Goal: Task Accomplishment & Management: Manage account settings

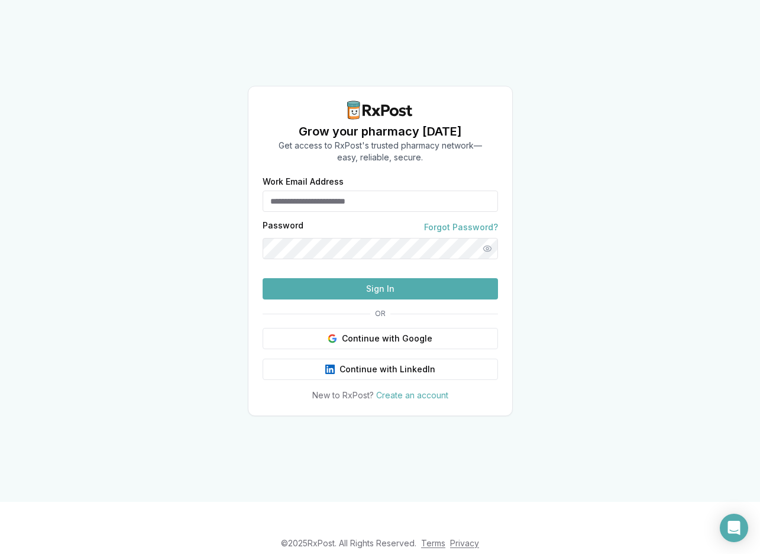
type input "**********"
click at [420, 299] on button "Sign In" at bounding box center [381, 288] width 236 height 21
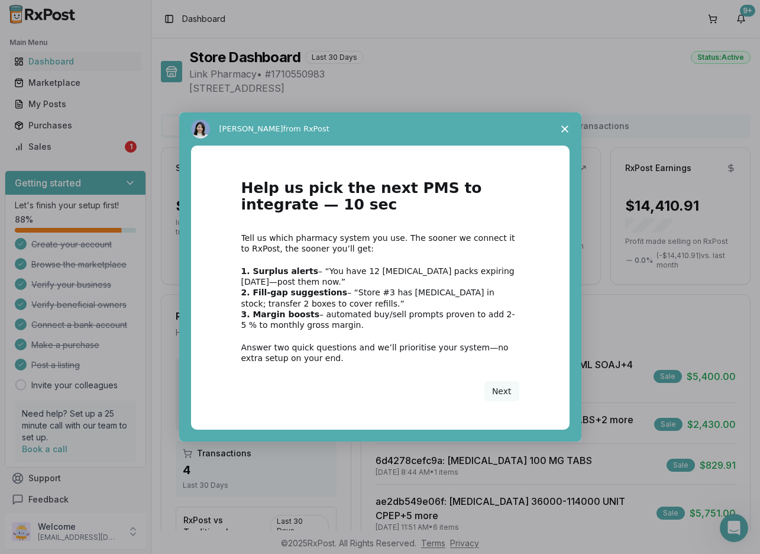
click at [571, 121] on span "Close survey" at bounding box center [565, 128] width 33 height 33
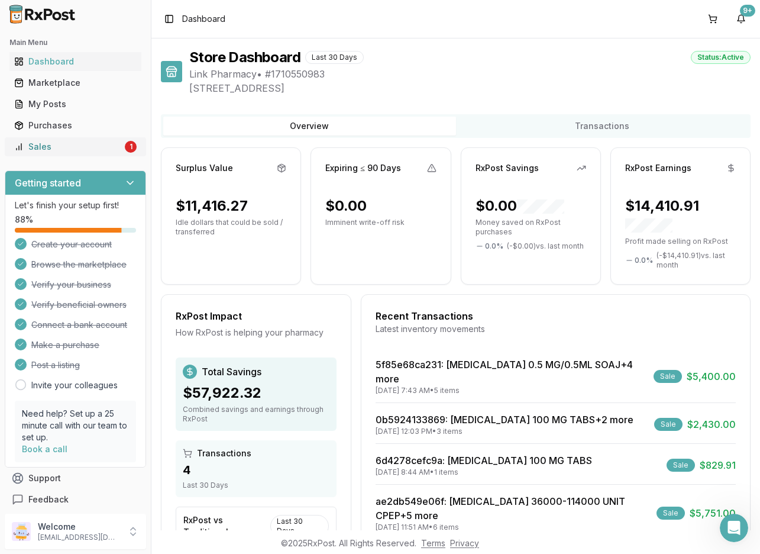
click at [63, 143] on div "Sales" at bounding box center [68, 147] width 108 height 12
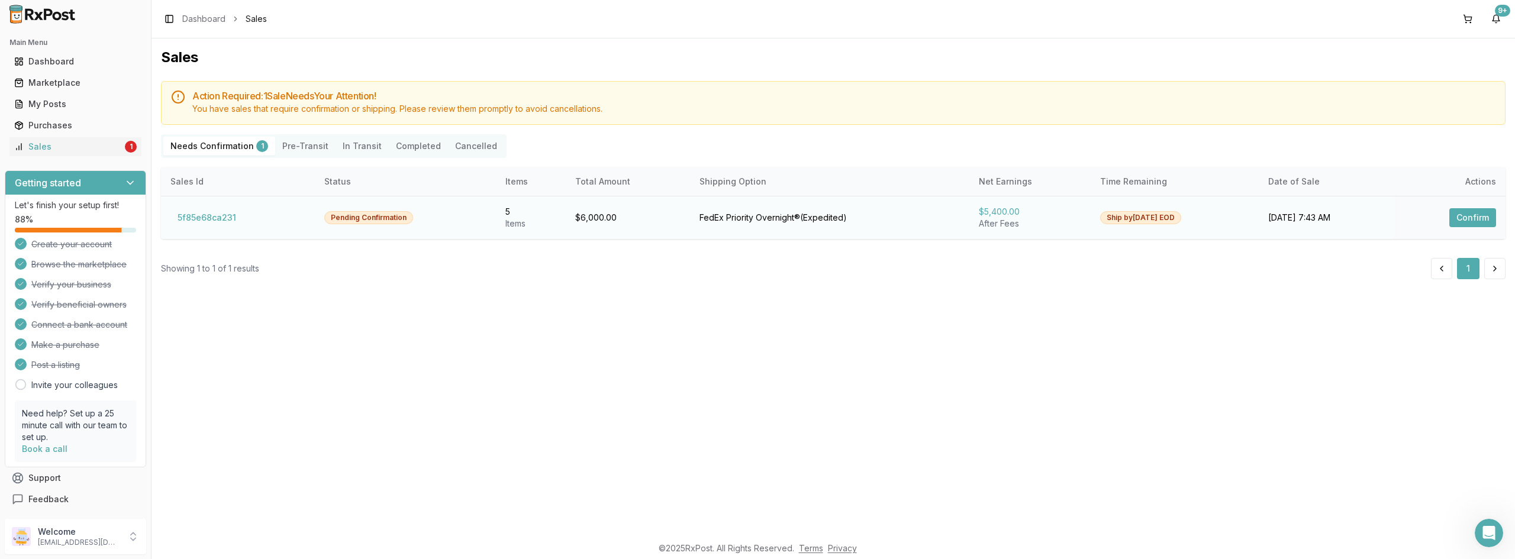
click at [760, 219] on button "Confirm" at bounding box center [1472, 217] width 47 height 19
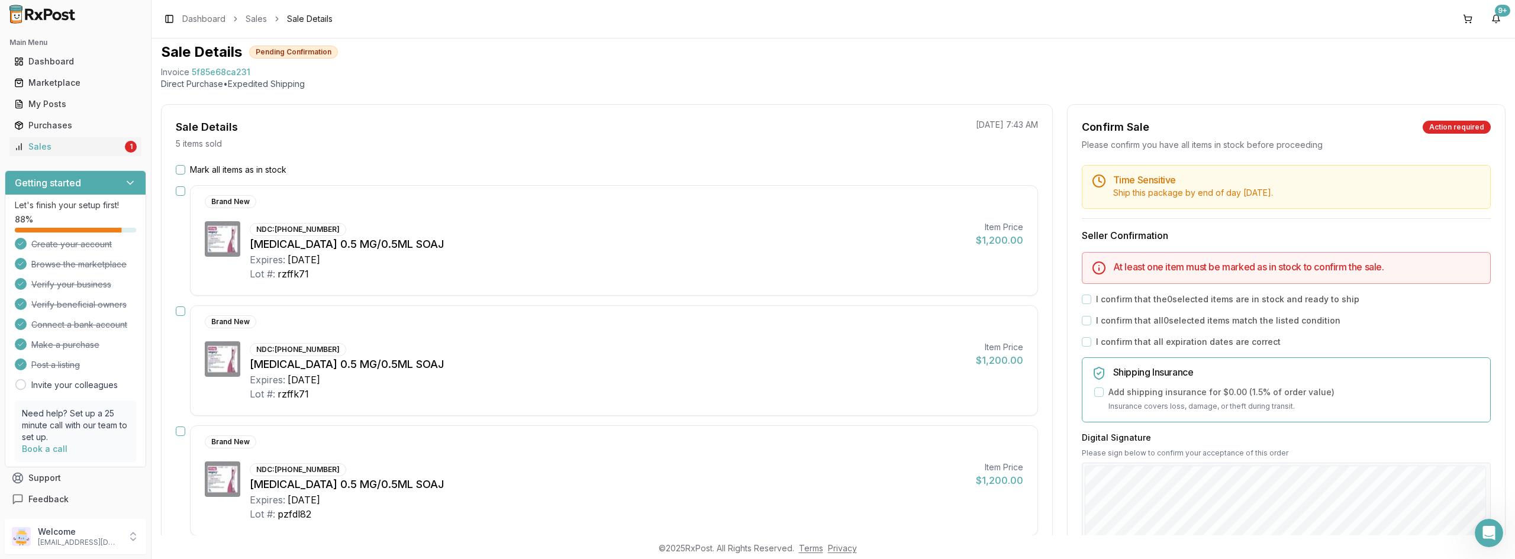
scroll to position [59, 0]
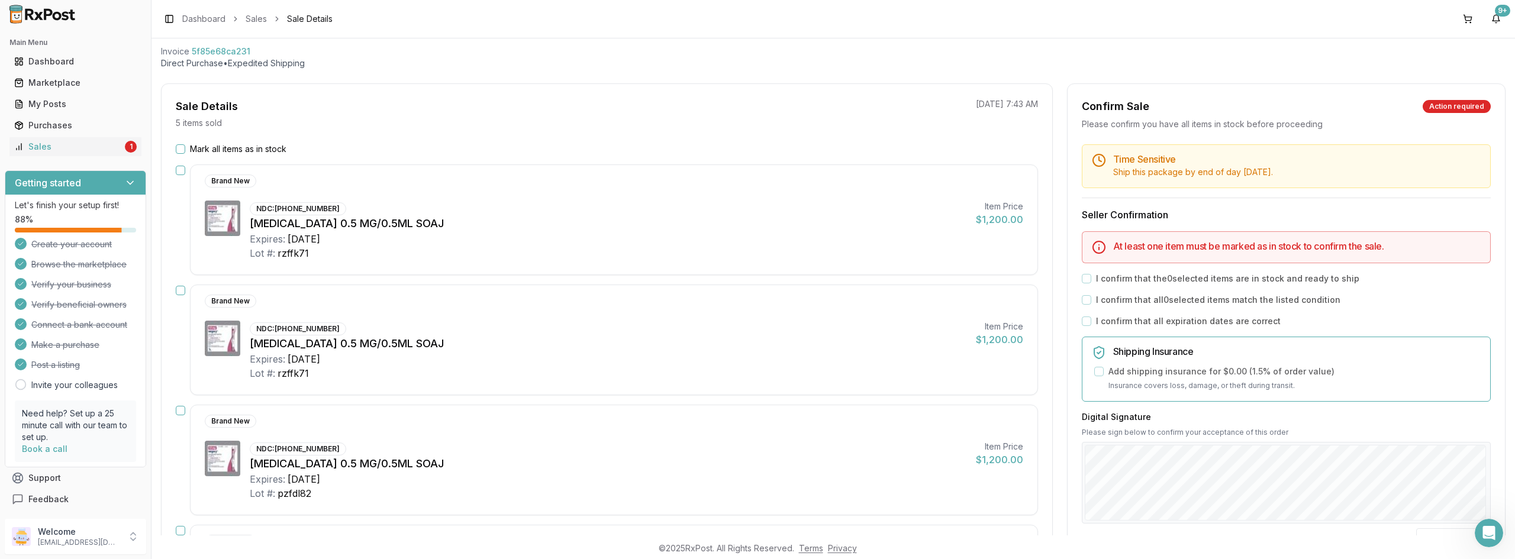
click at [179, 172] on button "button" at bounding box center [180, 170] width 9 height 9
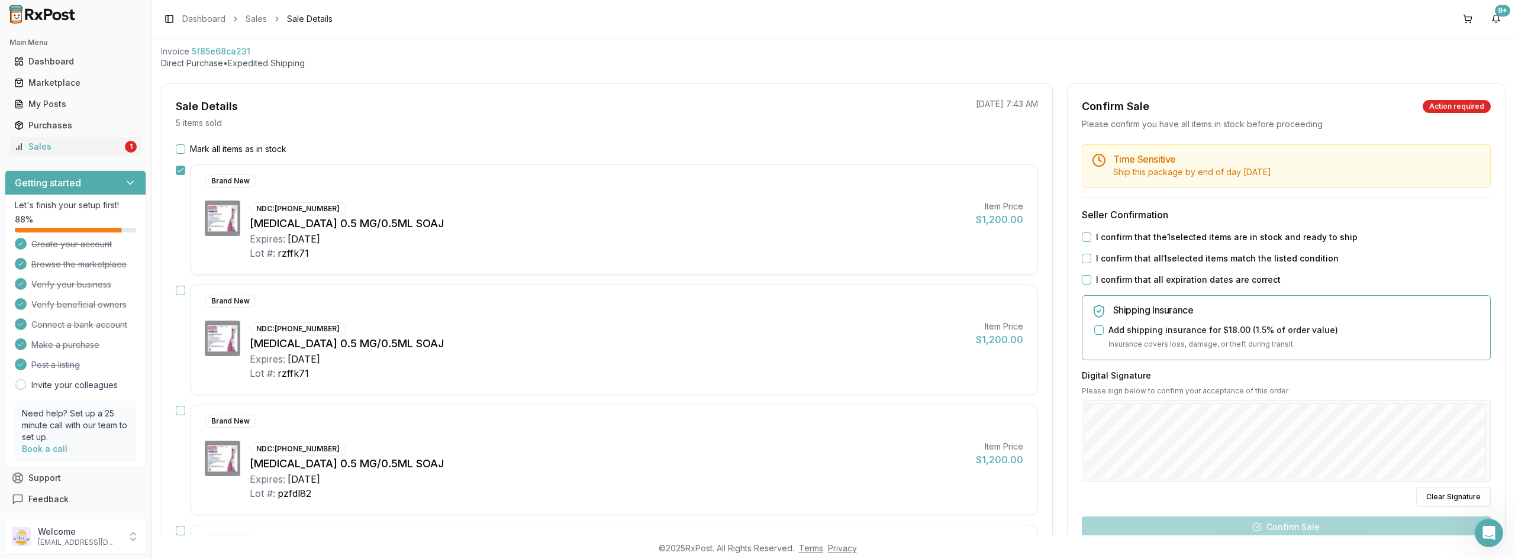
click at [178, 288] on button "button" at bounding box center [180, 290] width 9 height 9
click at [179, 411] on button "button" at bounding box center [180, 410] width 9 height 9
click at [180, 150] on button "Mark all items as in stock" at bounding box center [180, 148] width 9 height 9
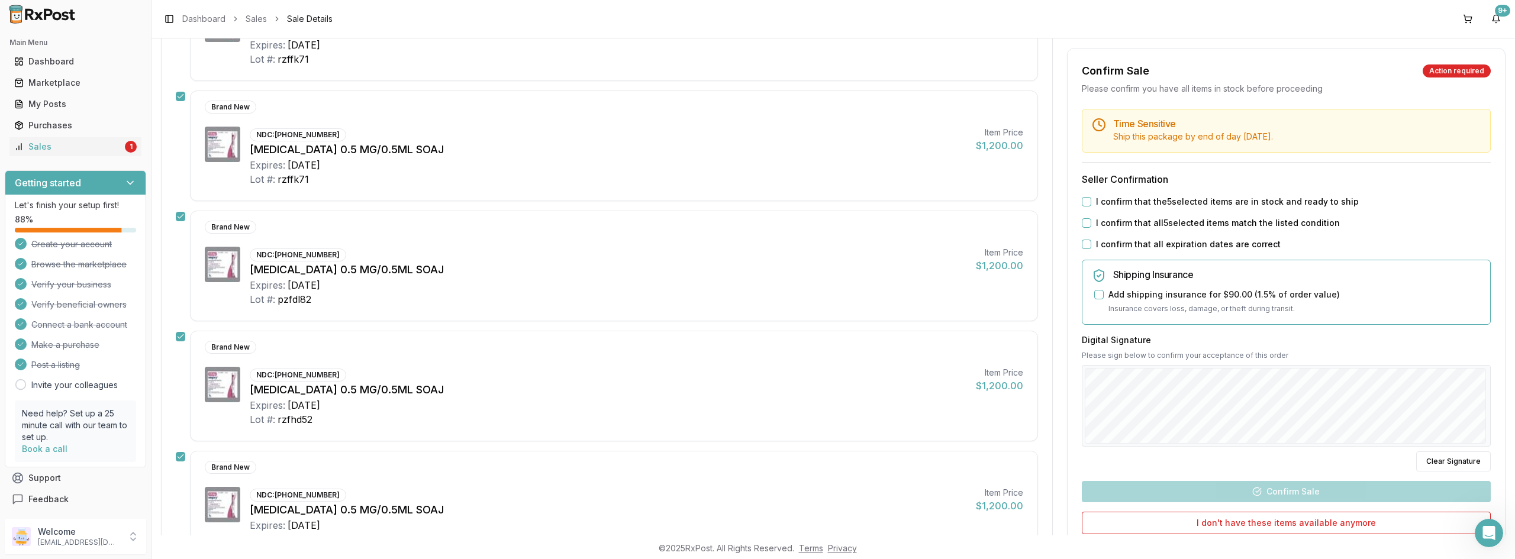
scroll to position [76, 0]
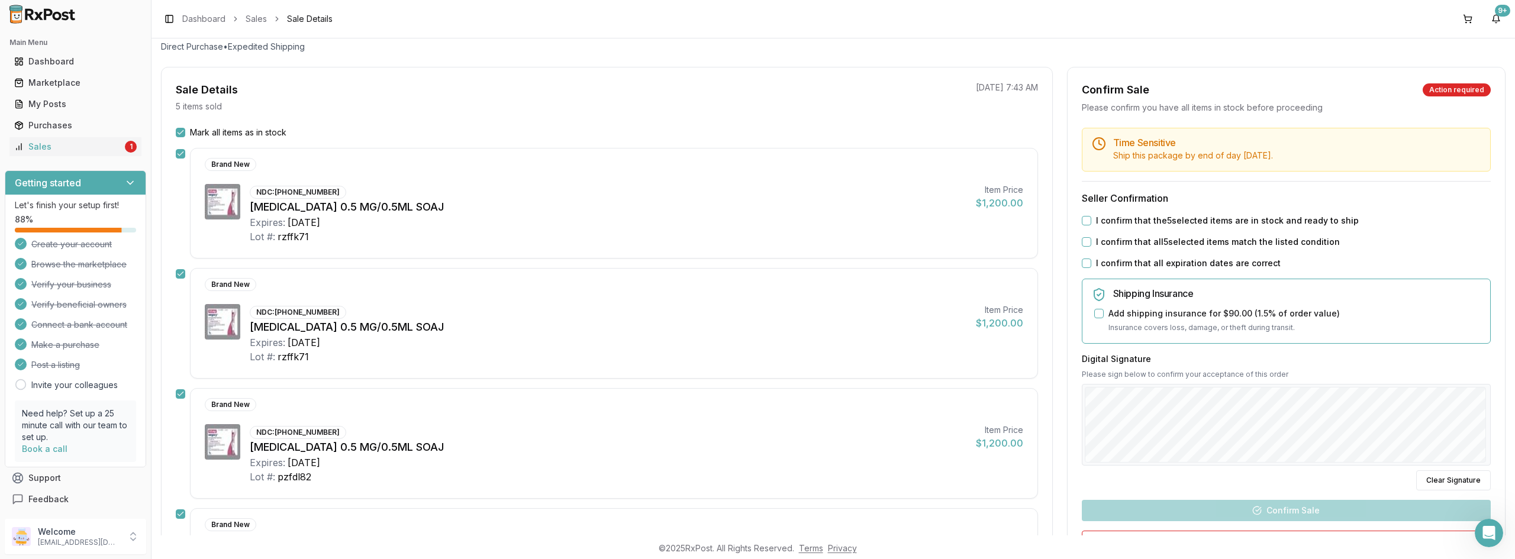
click at [760, 222] on button "I confirm that the 5 selected items are in stock and ready to ship" at bounding box center [1086, 220] width 9 height 9
click at [760, 246] on button "I confirm that all 5 selected items match the listed condition" at bounding box center [1086, 241] width 9 height 9
click at [760, 263] on button "I confirm that all expiration dates are correct" at bounding box center [1086, 263] width 9 height 9
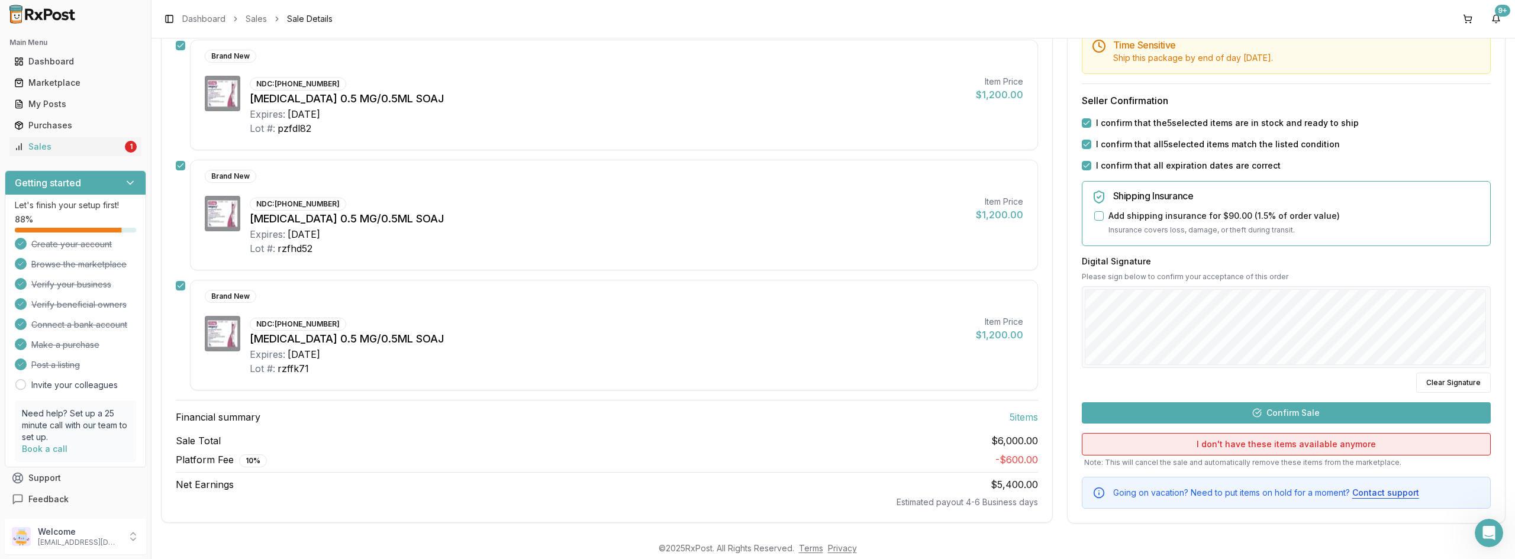
scroll to position [431, 0]
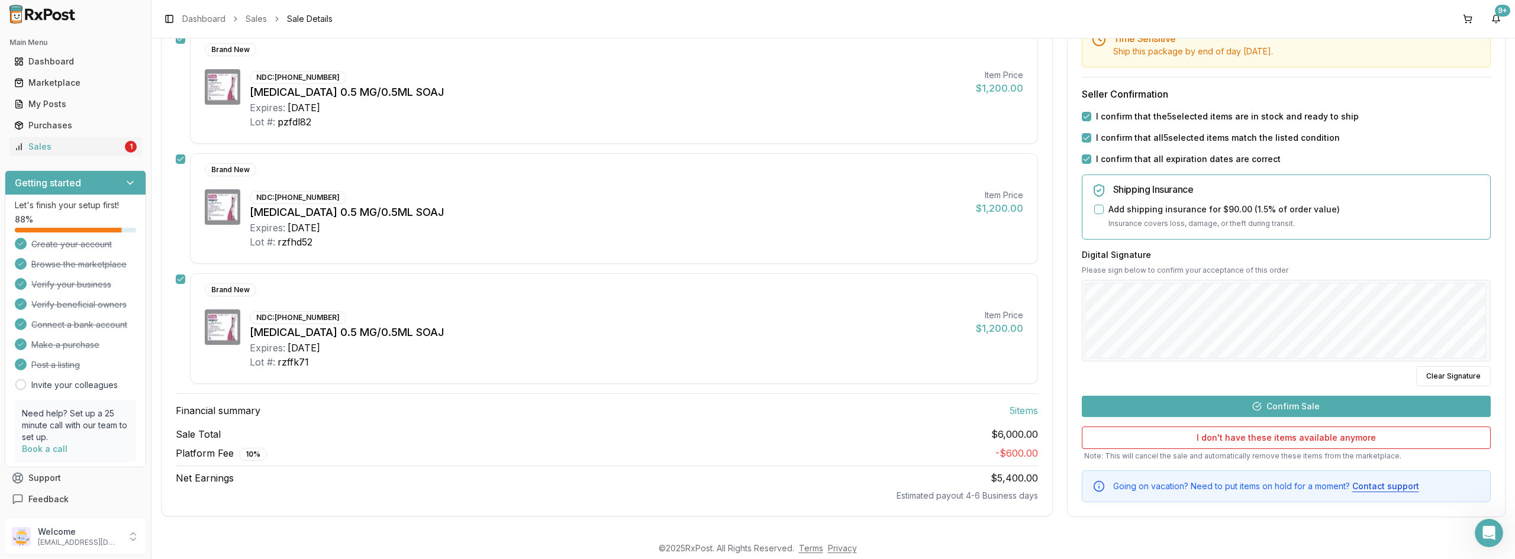
click at [760, 408] on button "Confirm Sale" at bounding box center [1286, 405] width 409 height 21
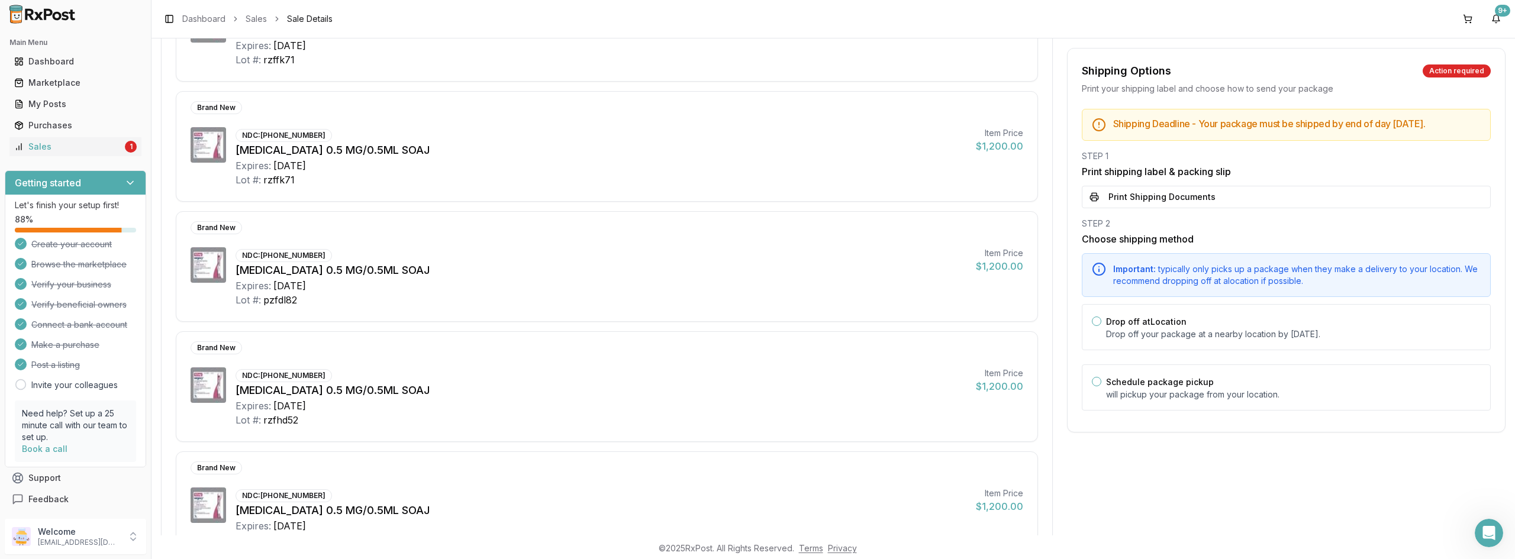
scroll to position [232, 0]
click at [760, 208] on button "Print Shipping Documents" at bounding box center [1286, 197] width 409 height 22
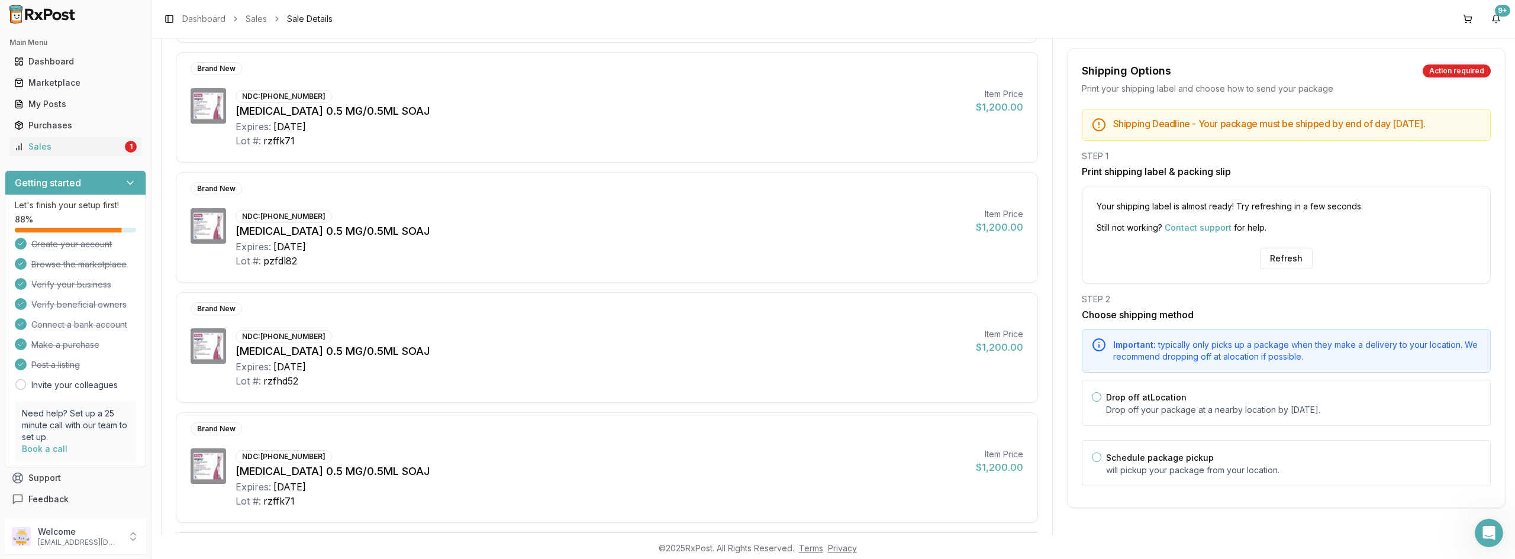
scroll to position [291, 0]
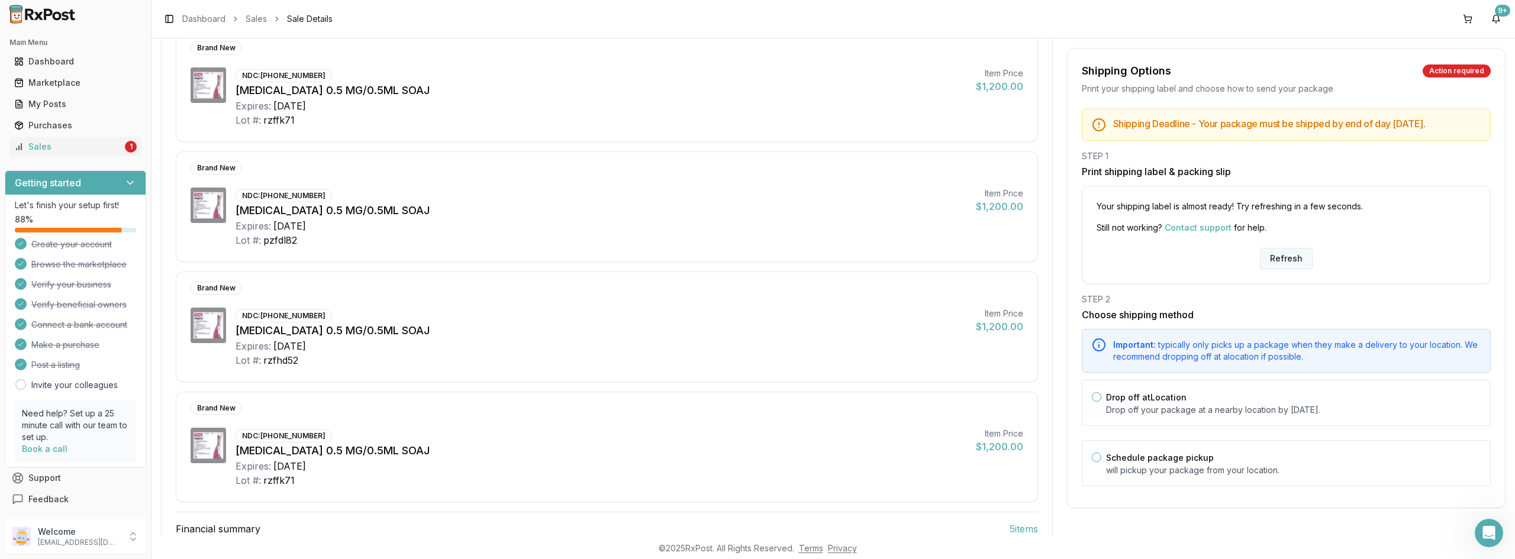
click at [760, 267] on button "Refresh" at bounding box center [1286, 258] width 53 height 21
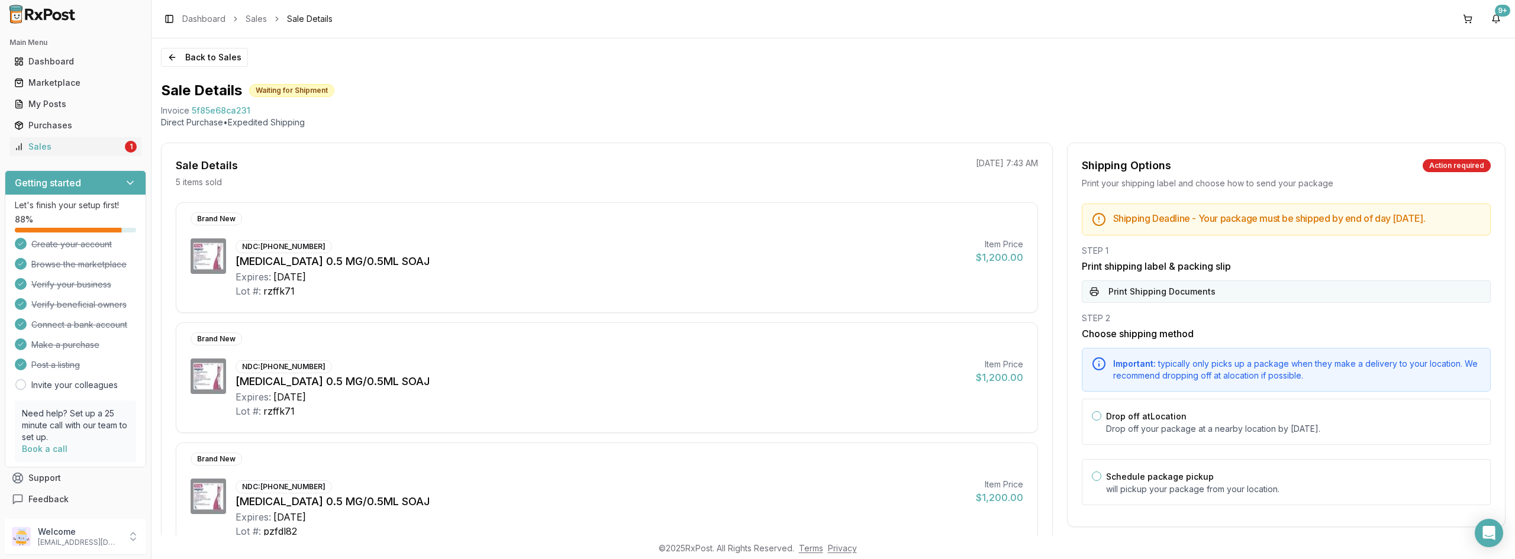
click at [1193, 303] on button "Print Shipping Documents" at bounding box center [1286, 291] width 409 height 22
